Goal: Obtain resource: Obtain resource

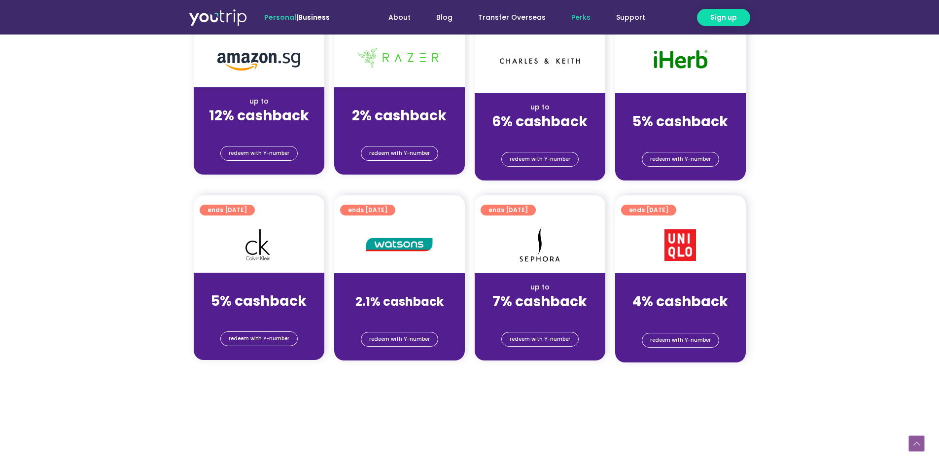
scroll to position [641, 0]
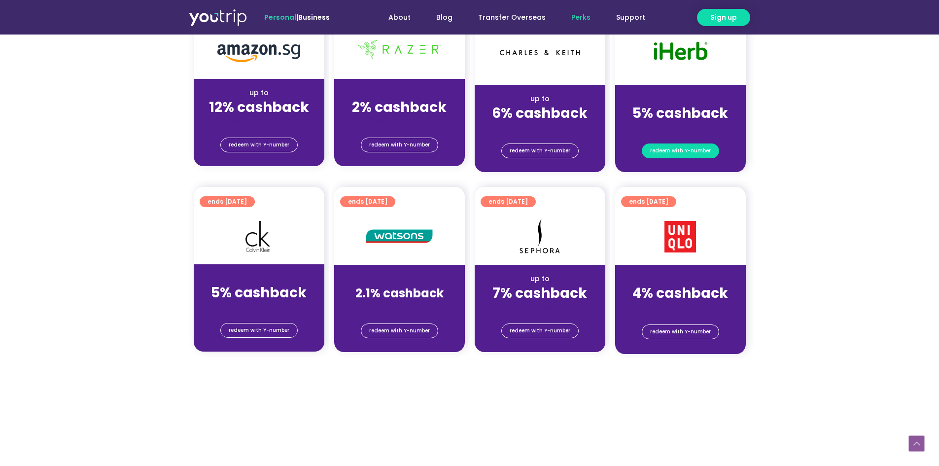
click at [684, 151] on span "redeem with Y-number" at bounding box center [680, 151] width 61 height 14
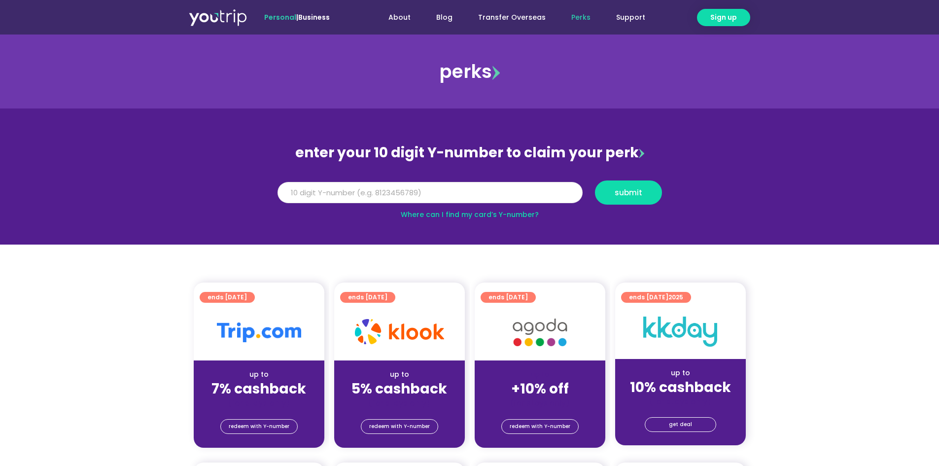
click at [381, 200] on input "Y Number" at bounding box center [430, 193] width 305 height 22
click at [385, 191] on input "Y Number" at bounding box center [430, 193] width 305 height 22
click at [377, 187] on input "Y Number" at bounding box center [430, 193] width 305 height 22
type input "8147887412"
click at [616, 192] on span "submit" at bounding box center [629, 192] width 28 height 7
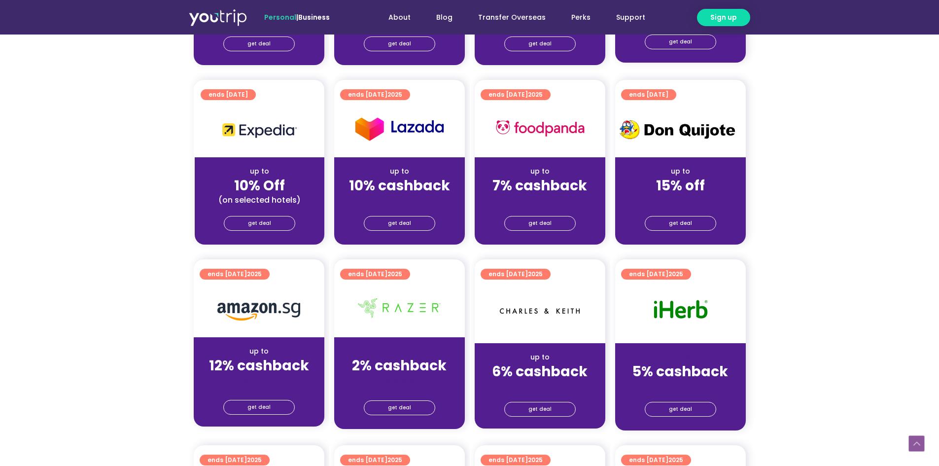
scroll to position [493, 0]
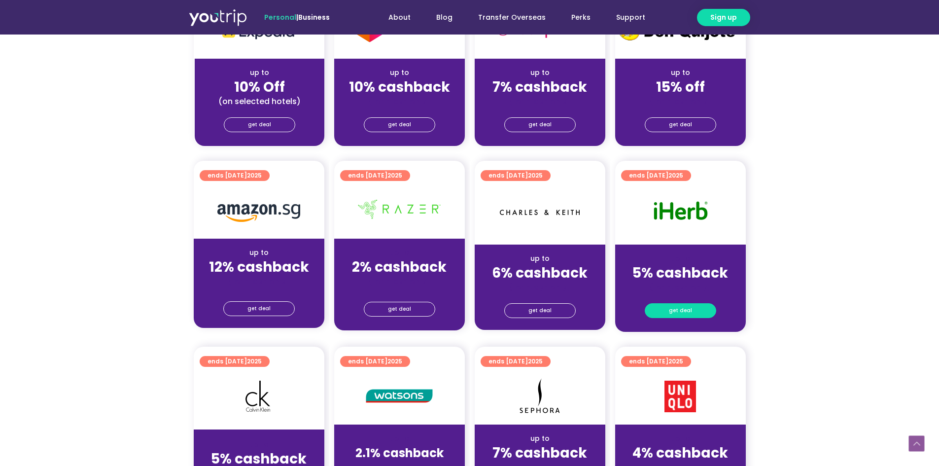
click at [681, 313] on span "get deal" at bounding box center [680, 311] width 23 height 14
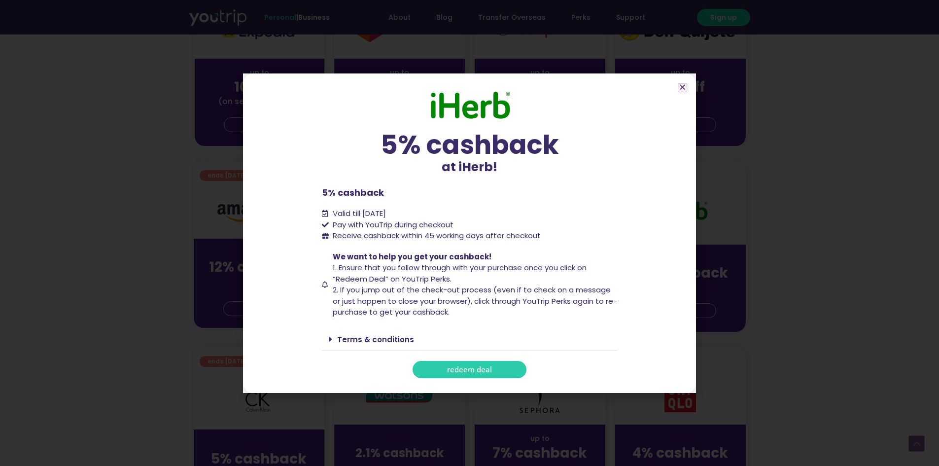
scroll to position [592, 0]
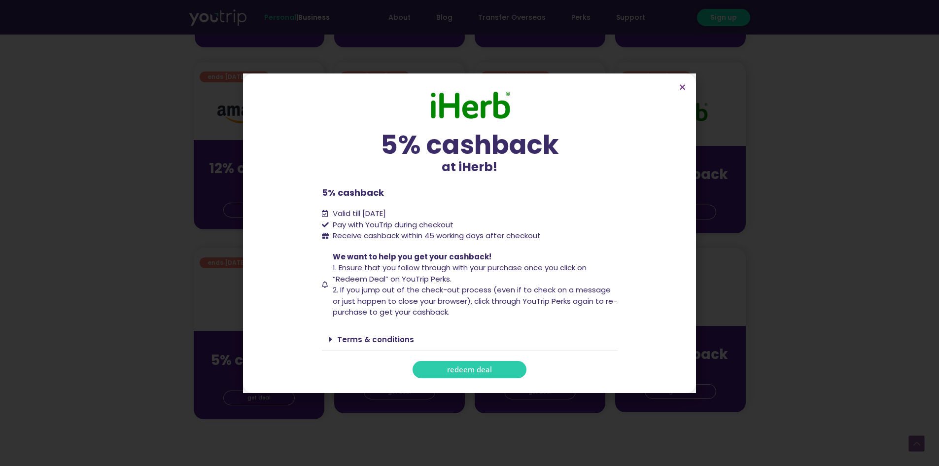
click at [466, 364] on link "redeem deal" at bounding box center [470, 369] width 114 height 17
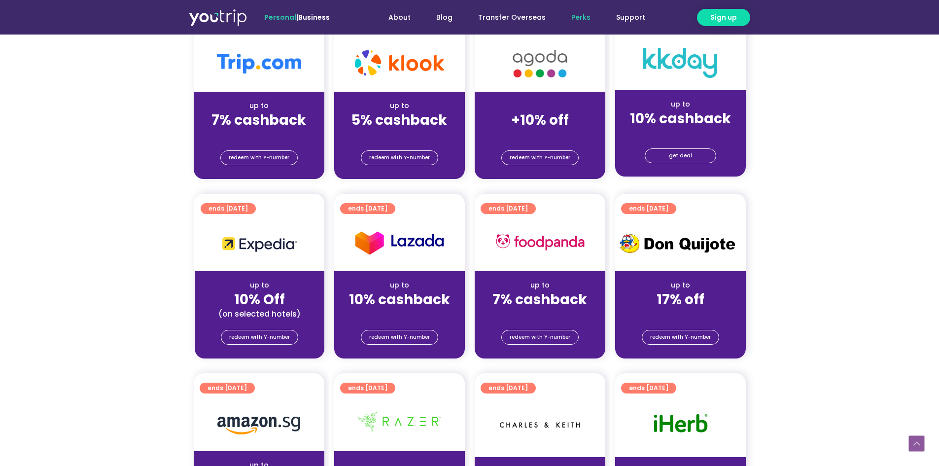
scroll to position [394, 0]
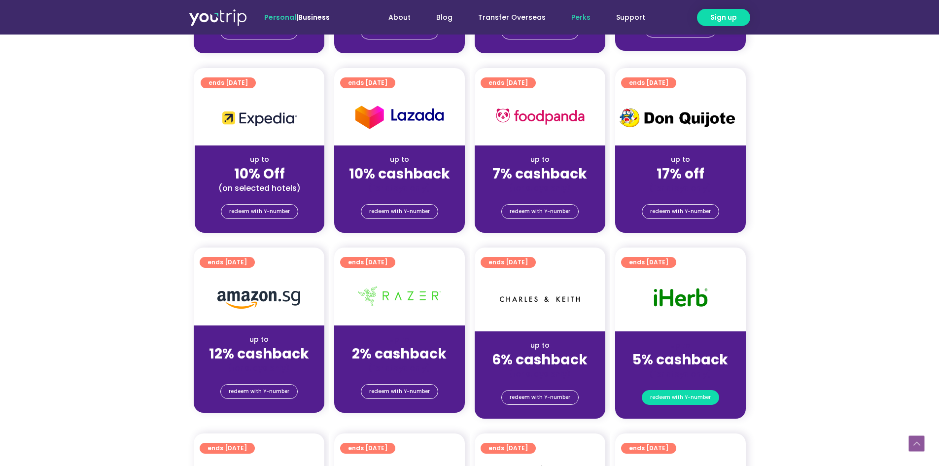
click at [681, 397] on span "redeem with Y-number" at bounding box center [680, 397] width 61 height 14
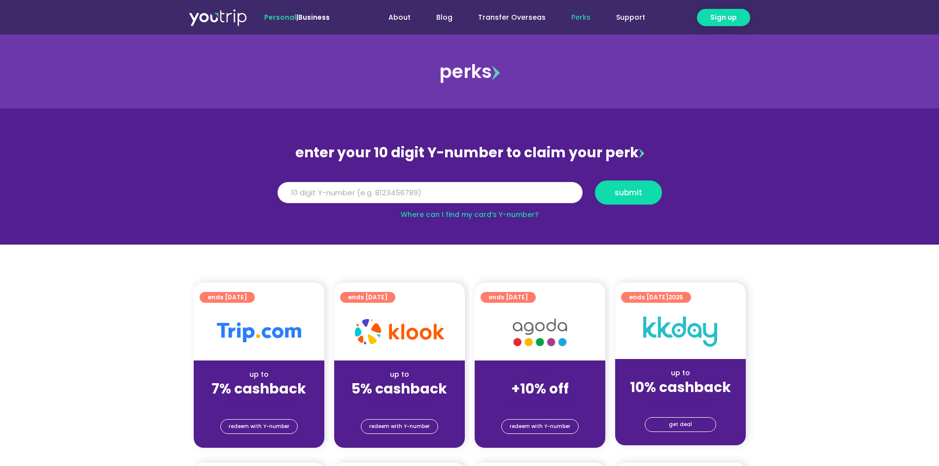
click at [460, 185] on input "Y Number" at bounding box center [430, 193] width 305 height 22
click at [447, 182] on input "Y Number" at bounding box center [430, 193] width 305 height 22
click at [439, 192] on input "Y Number" at bounding box center [430, 193] width 305 height 22
type input "8147887412"
click at [623, 190] on span "submit" at bounding box center [629, 192] width 28 height 7
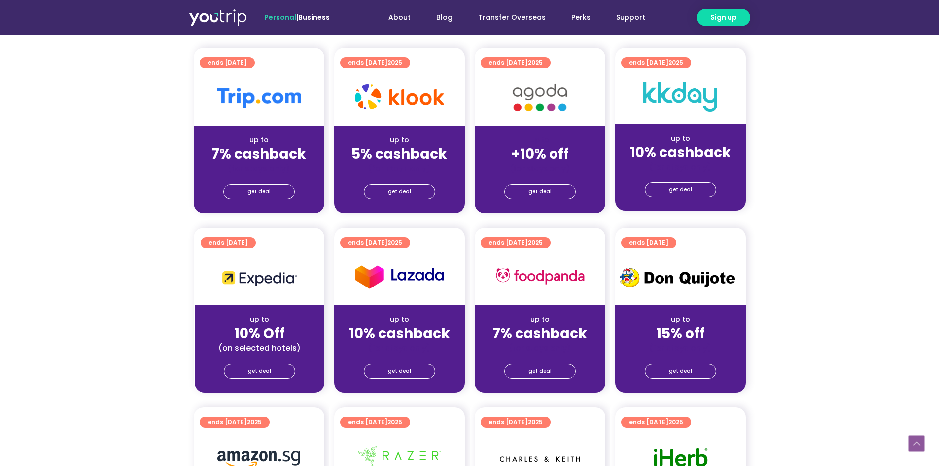
scroll to position [444, 0]
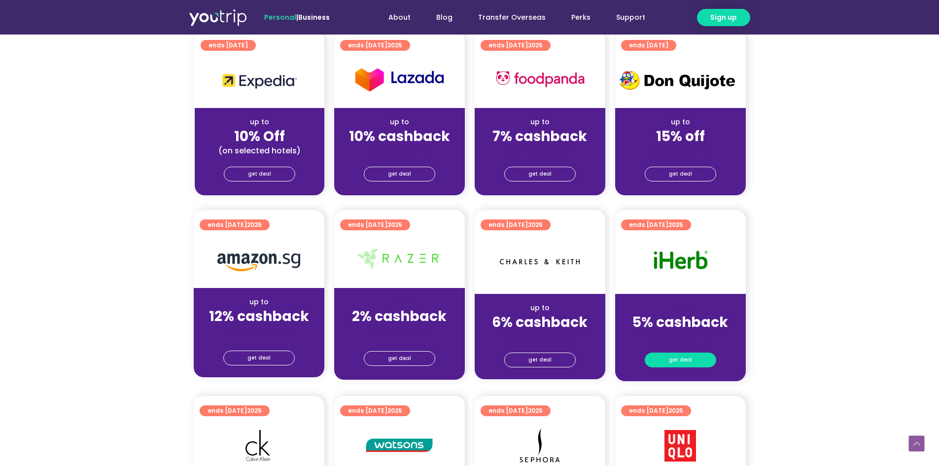
click at [682, 366] on span "get deal" at bounding box center [680, 360] width 23 height 14
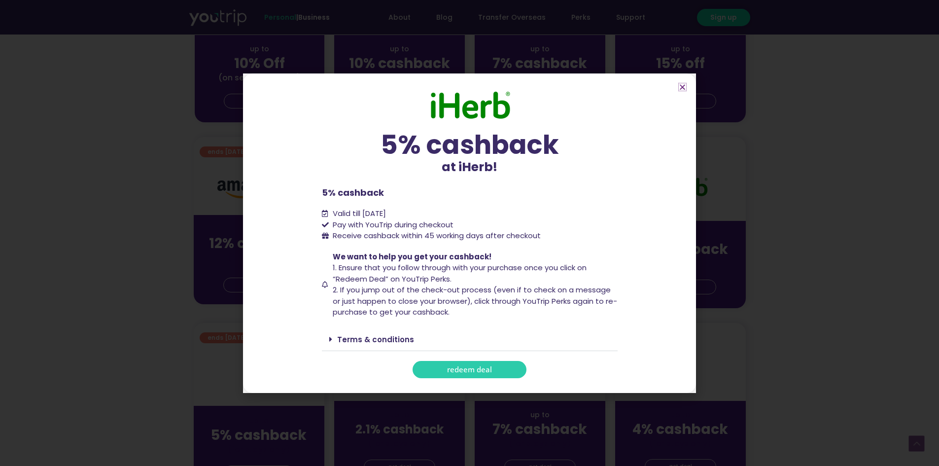
scroll to position [542, 0]
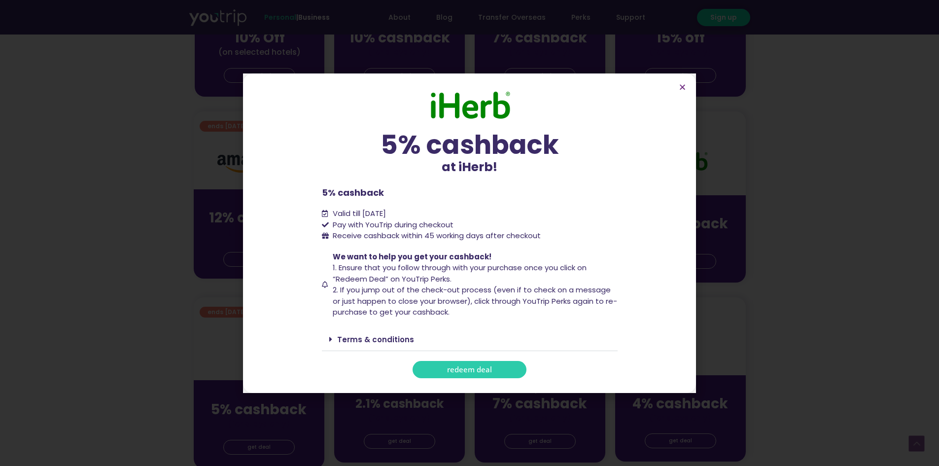
click at [335, 339] on span at bounding box center [333, 339] width 8 height 8
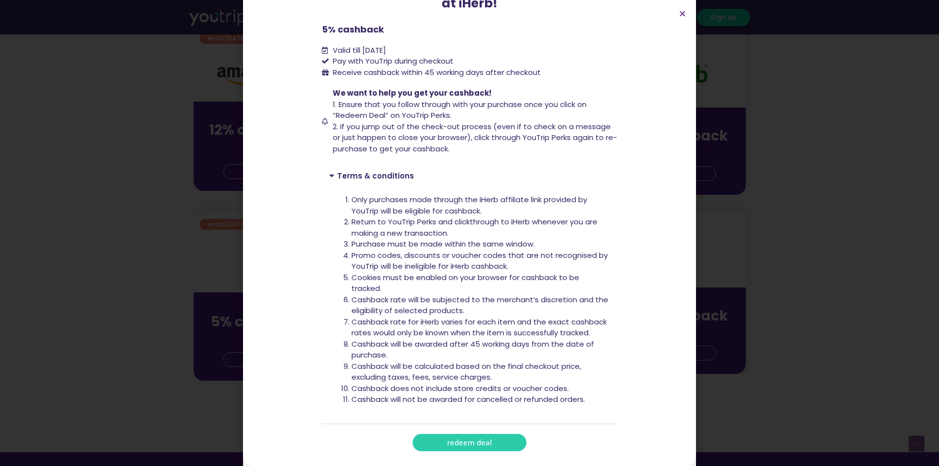
scroll to position [641, 0]
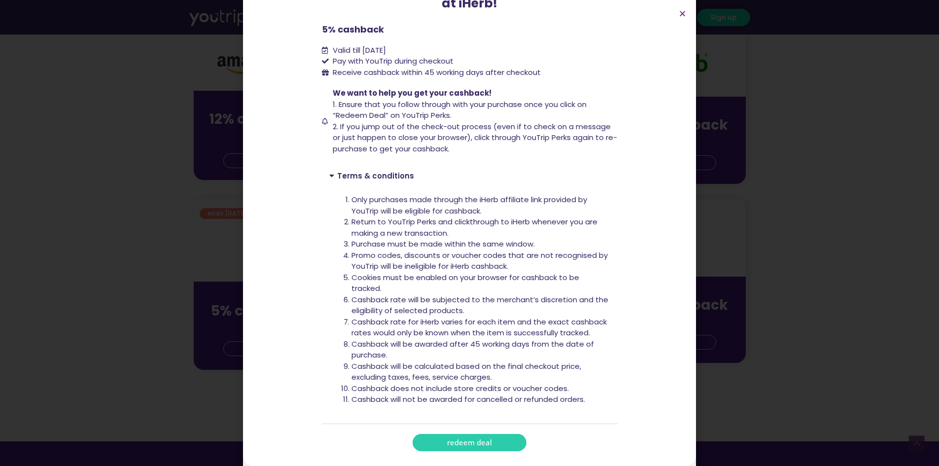
click at [467, 446] on span "redeem deal" at bounding box center [469, 442] width 45 height 7
